Goal: Check status

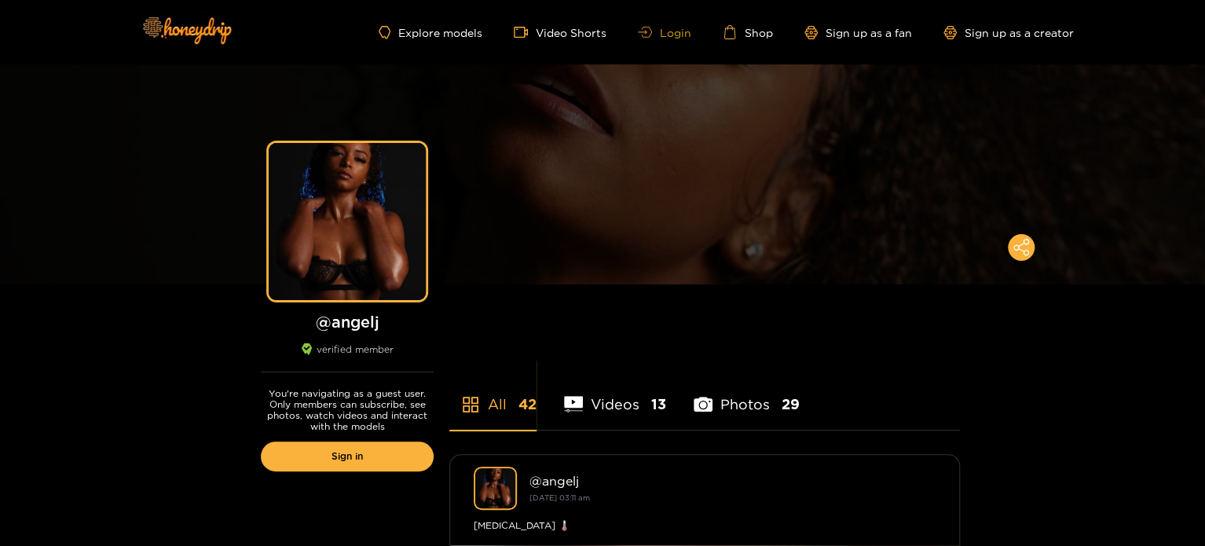
click at [681, 32] on link "Login" at bounding box center [664, 33] width 53 height 12
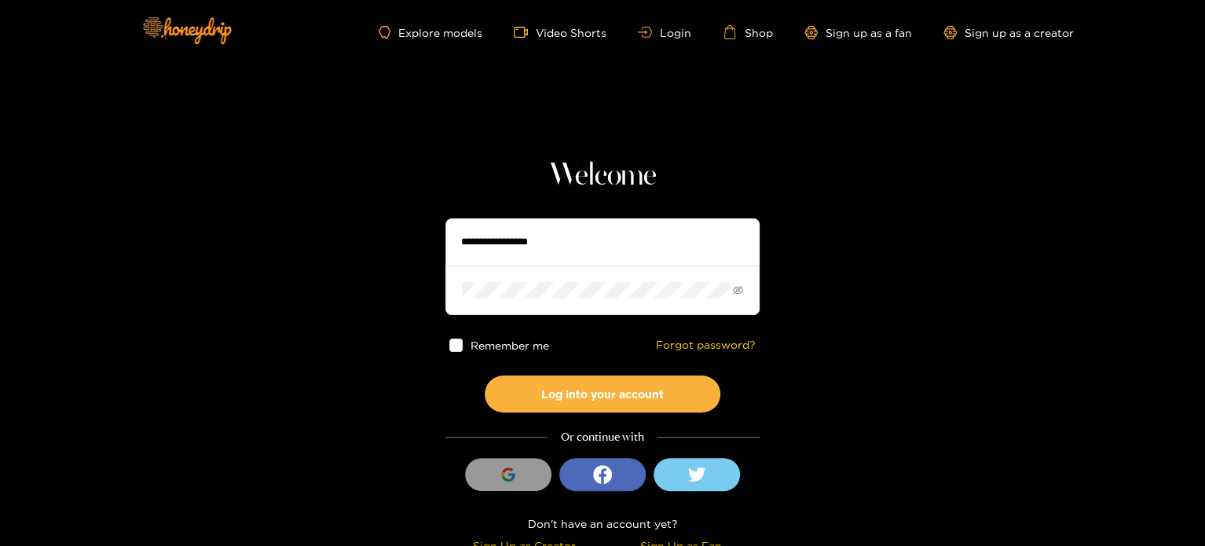
click at [526, 251] on input "text" at bounding box center [602, 241] width 314 height 47
paste input "**********"
type input "**********"
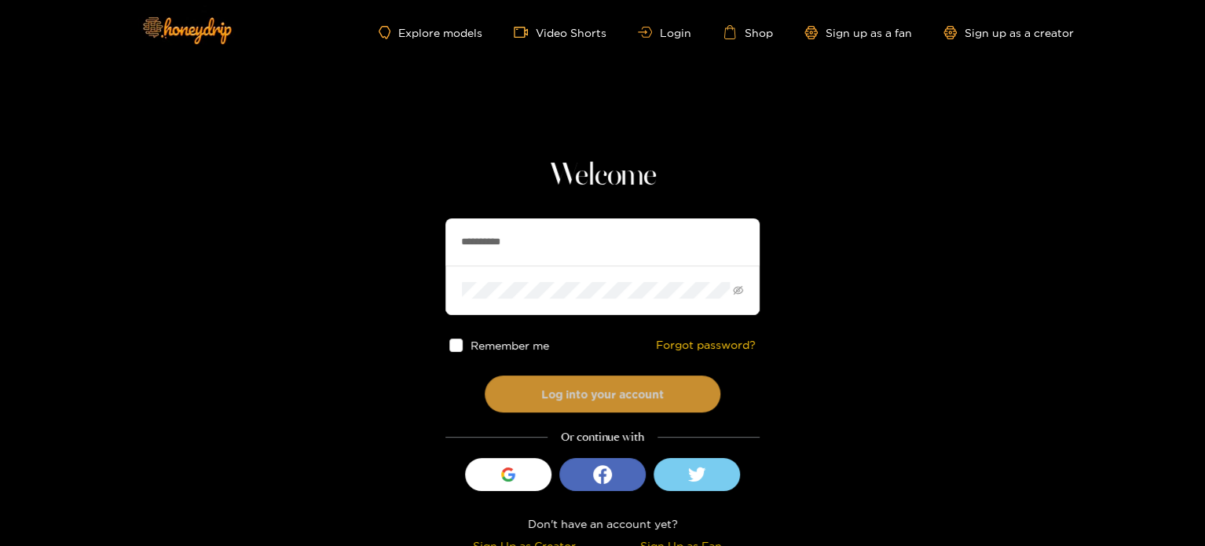
click at [507, 390] on button "Log into your account" at bounding box center [603, 393] width 236 height 37
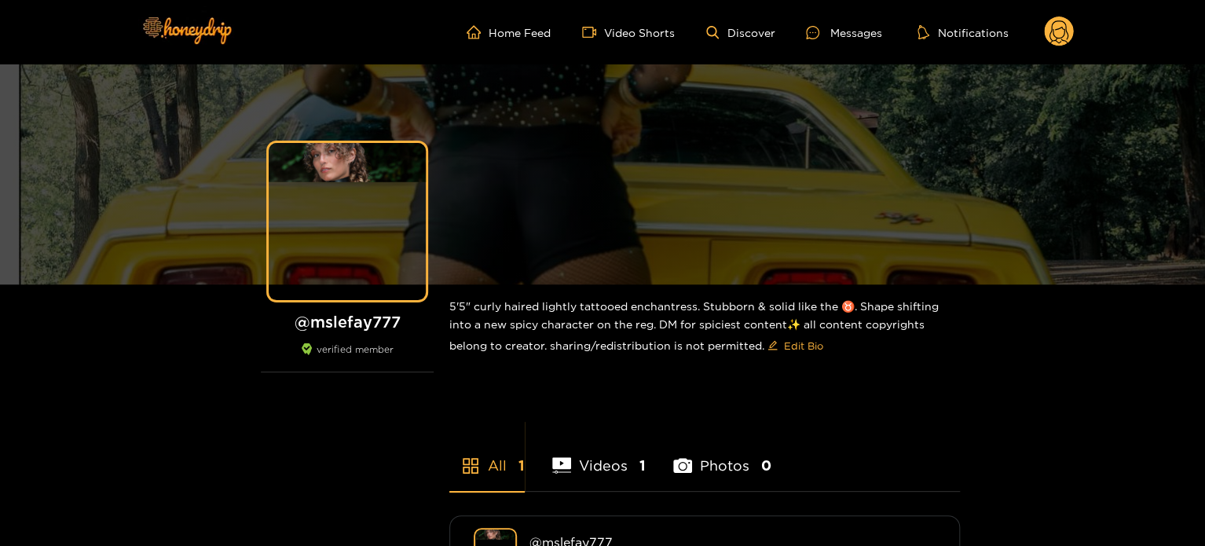
click at [1069, 23] on circle at bounding box center [1059, 31] width 30 height 30
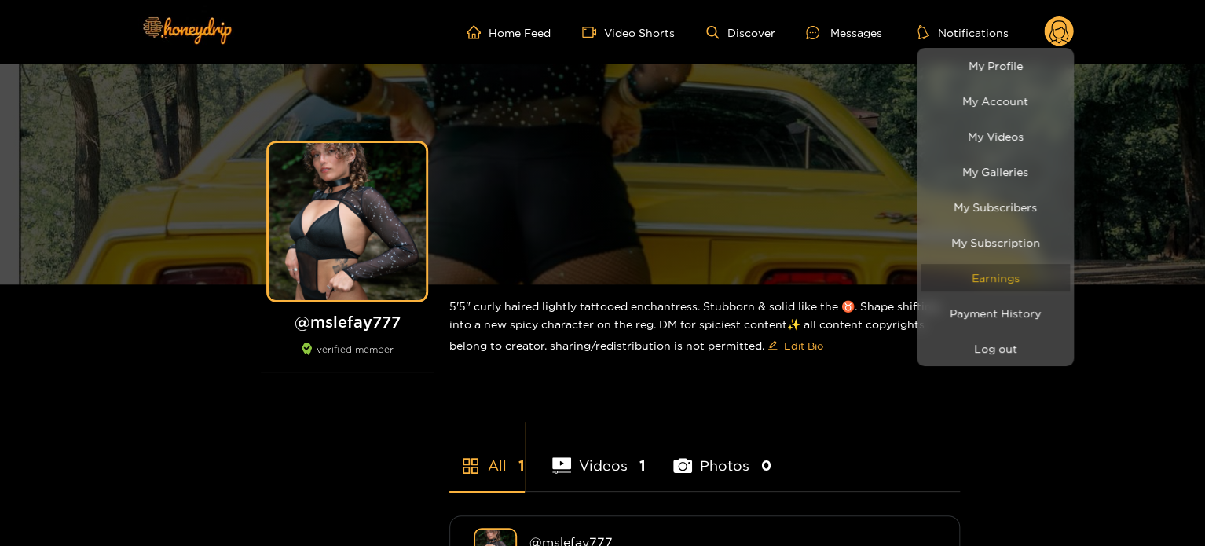
click at [1001, 277] on link "Earnings" at bounding box center [995, 277] width 149 height 27
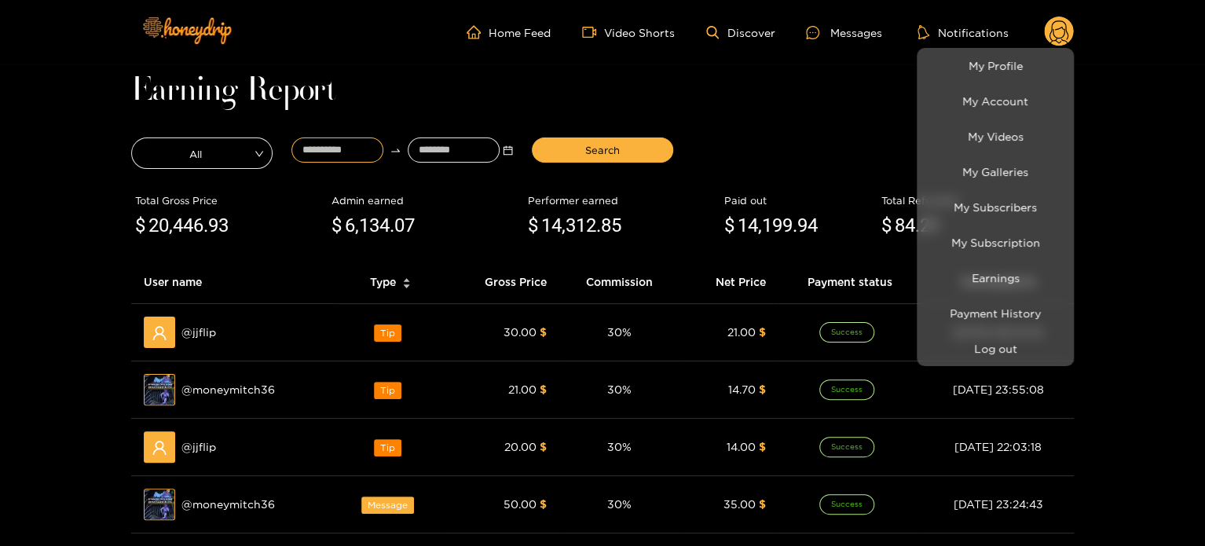
click at [340, 152] on div at bounding box center [602, 273] width 1205 height 546
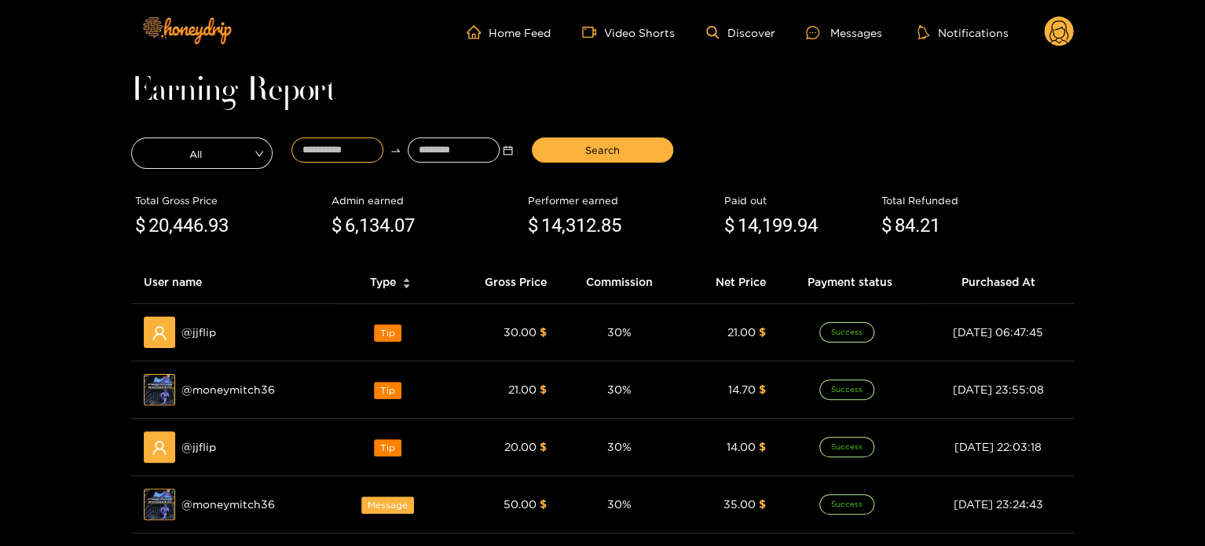
click at [340, 152] on input at bounding box center [337, 149] width 92 height 25
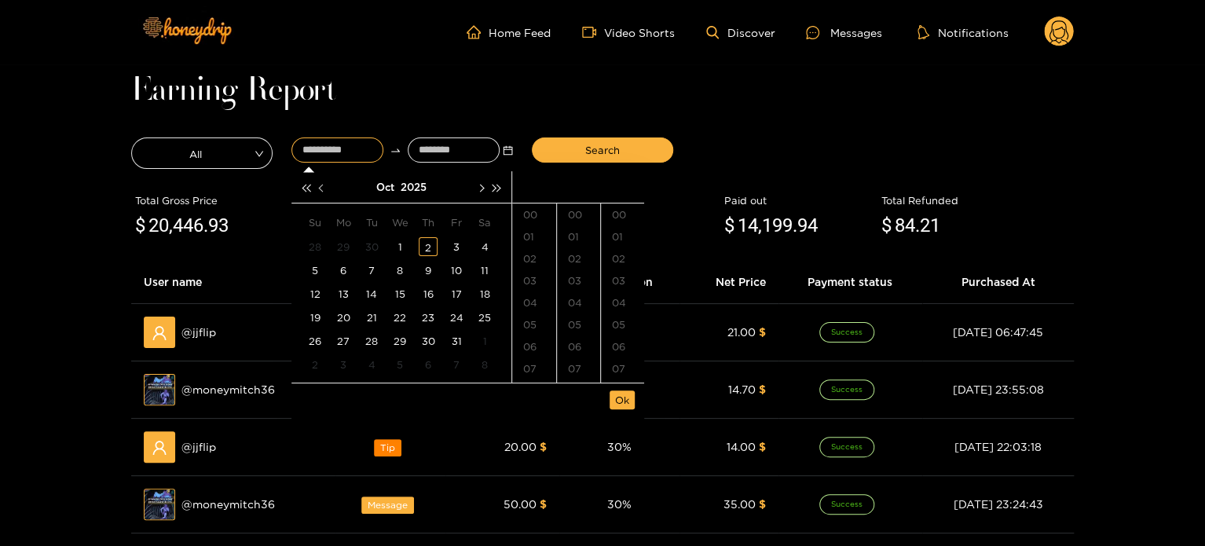
click at [322, 182] on button "button" at bounding box center [322, 186] width 16 height 31
click at [430, 295] on div "18" at bounding box center [428, 293] width 19 height 19
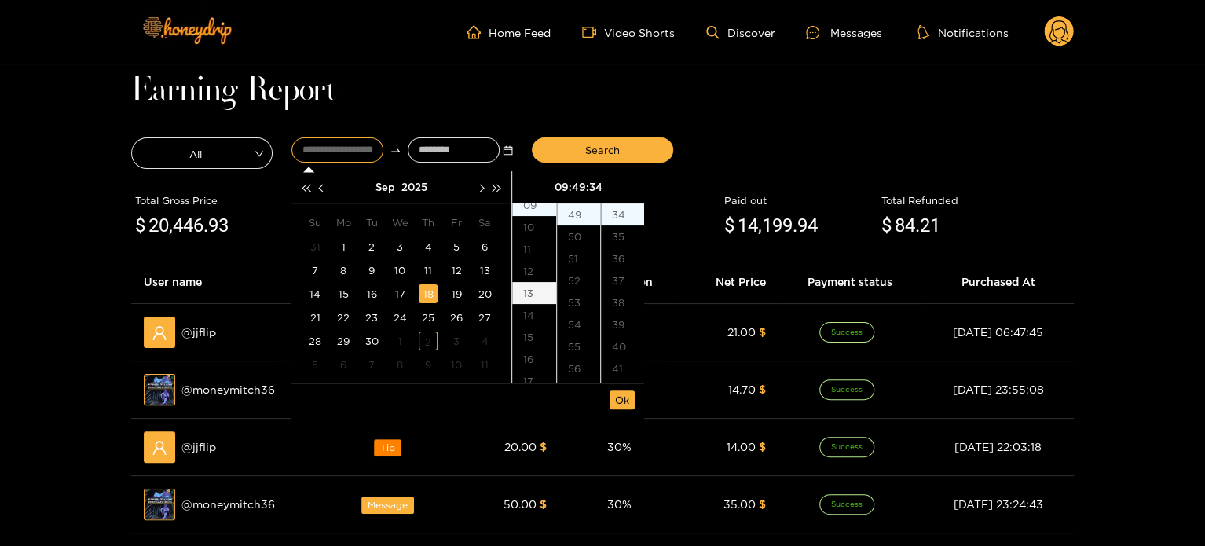
scroll to position [276, 0]
click at [535, 242] on div "14" at bounding box center [534, 246] width 44 height 22
click at [581, 324] on div "40" at bounding box center [578, 331] width 43 height 22
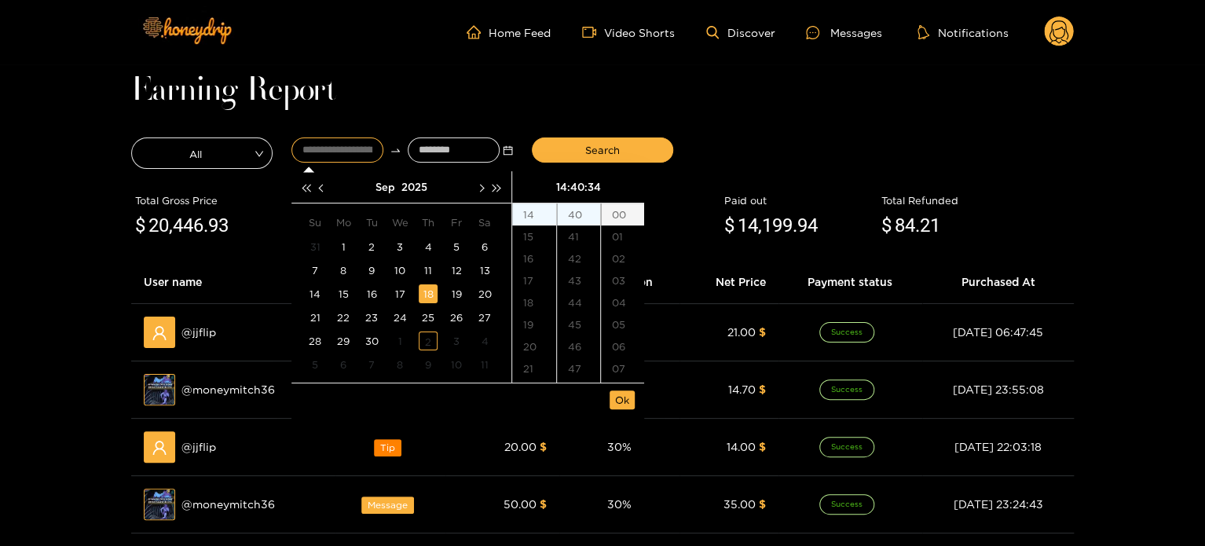
click at [621, 214] on div "00" at bounding box center [622, 214] width 43 height 22
type input "**********"
click at [616, 408] on button "Ok" at bounding box center [622, 399] width 25 height 19
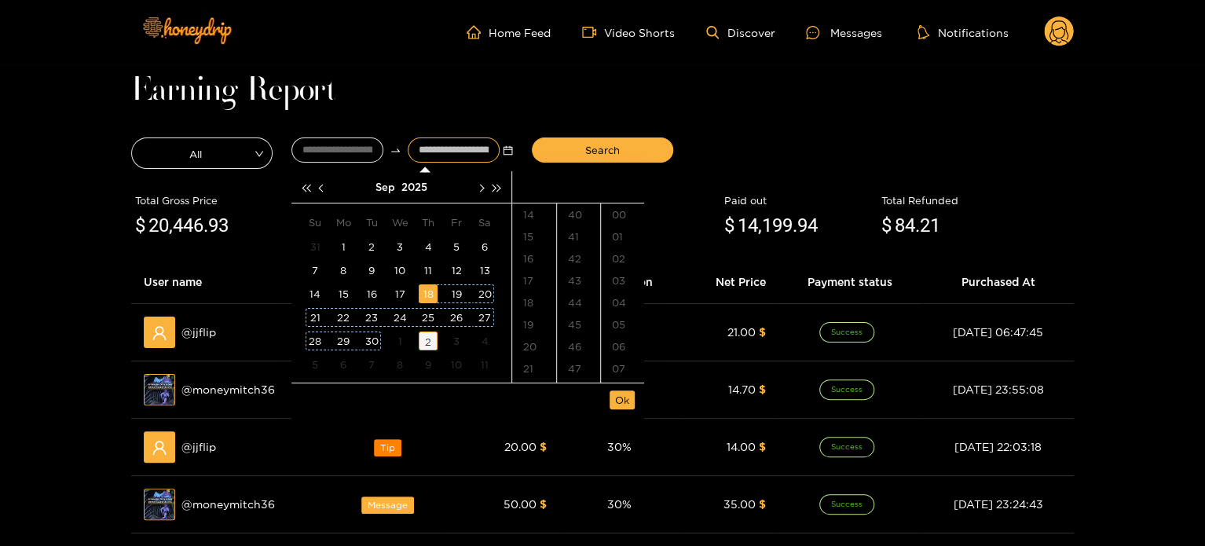
click at [430, 345] on div "2" at bounding box center [428, 340] width 19 height 19
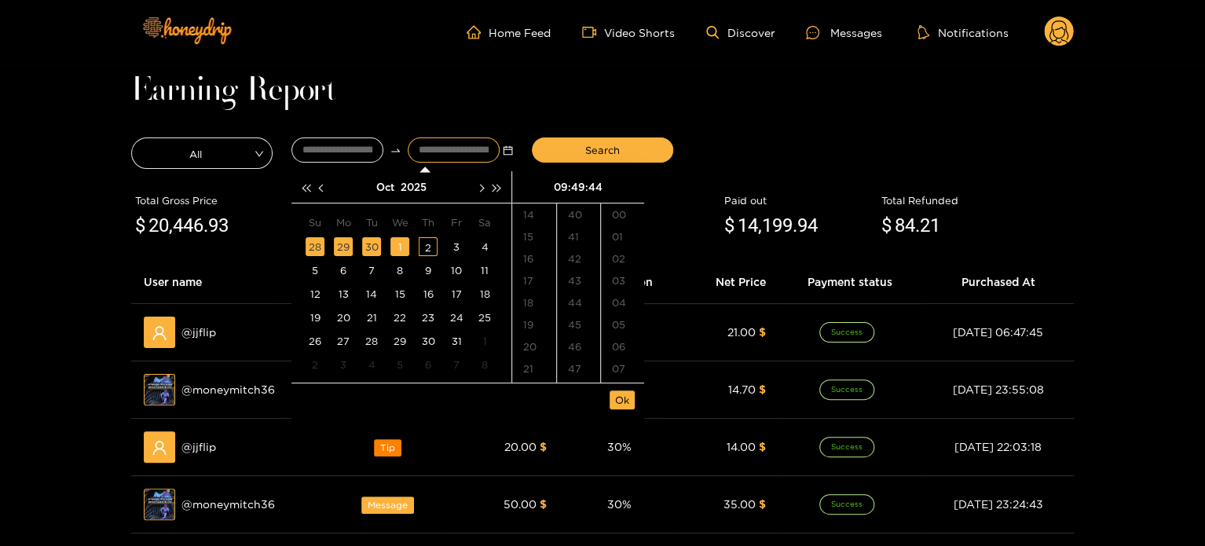
scroll to position [968, 0]
type input "**********"
click at [619, 397] on span "Ok" at bounding box center [622, 400] width 14 height 16
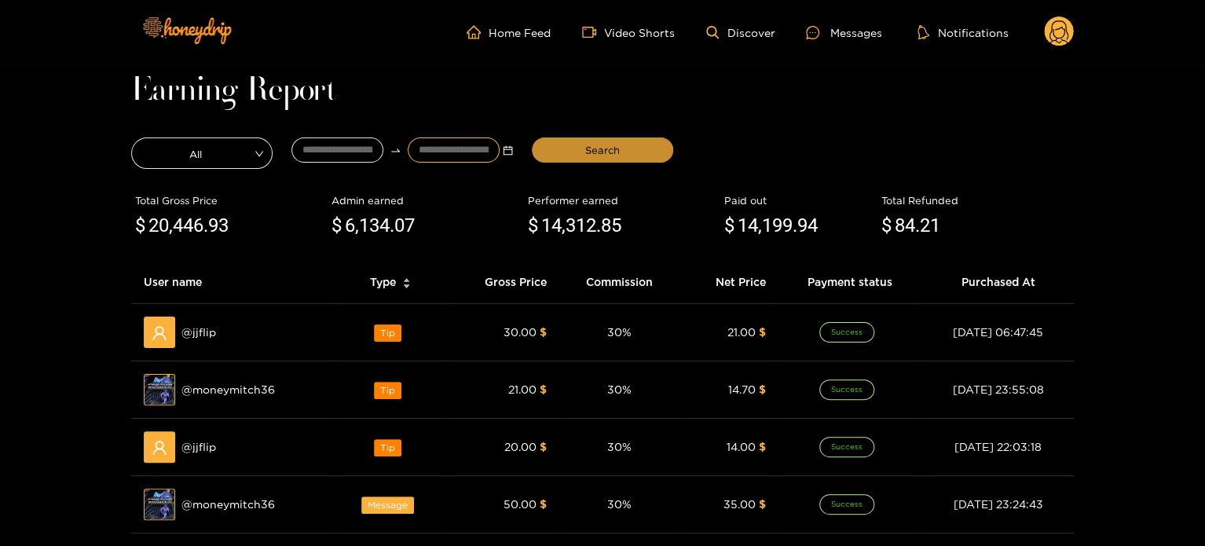
click at [597, 156] on span "Search" at bounding box center [602, 150] width 35 height 16
